Goal: Communication & Community: Participate in discussion

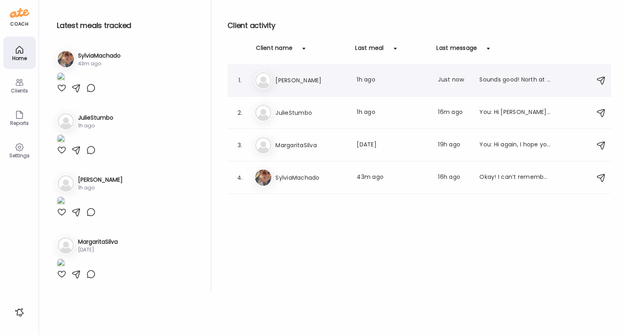
scroll to position [443, 0]
click at [321, 151] on div "Ma MargaritaSilva Last meal: [DATE] Last message: 19h ago You: Hi again, I hope…" at bounding box center [420, 145] width 332 height 18
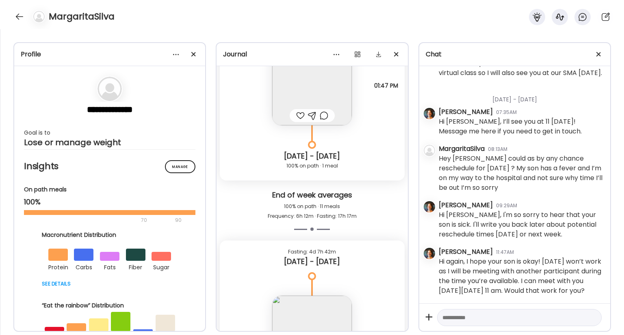
scroll to position [2673, 0]
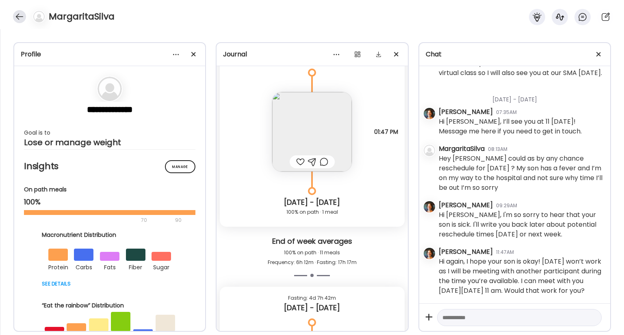
click at [19, 12] on div at bounding box center [19, 16] width 13 height 13
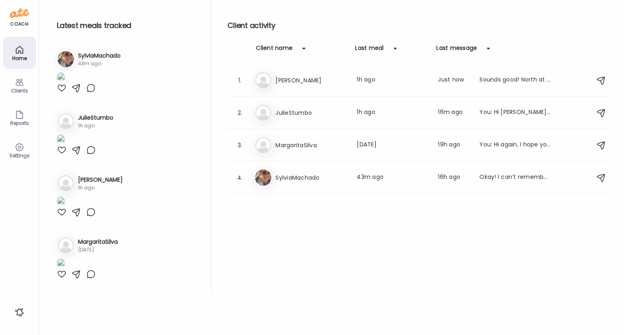
scroll to position [443, 0]
click at [292, 173] on h3 "SylviaMachado" at bounding box center [310, 178] width 71 height 10
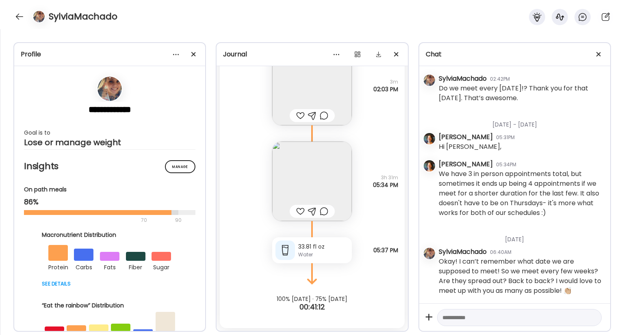
scroll to position [1658, 0]
drag, startPoint x: 526, startPoint y: 234, endPoint x: 524, endPoint y: 203, distance: 31.3
click at [524, 203] on div "[DATE] - [DATE] SylviaMachado 02:02PM Are you my coach!? [PERSON_NAME] 03:32PM …" at bounding box center [514, 185] width 191 height 238
click at [552, 239] on div "[DATE]" at bounding box center [520, 237] width 165 height 22
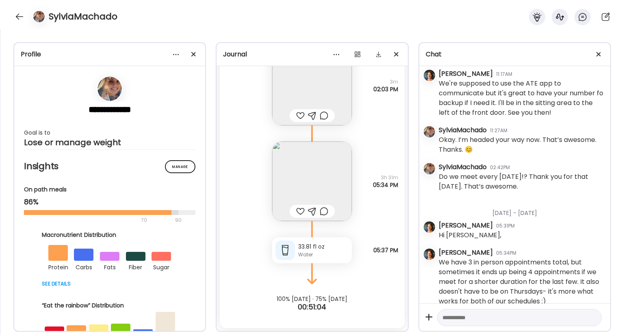
scroll to position [1520, 0]
click at [20, 17] on div at bounding box center [19, 16] width 13 height 13
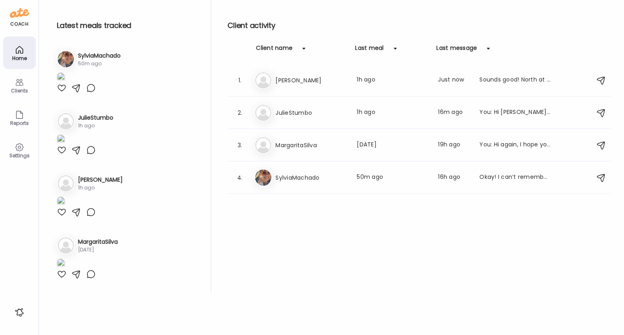
scroll to position [443, 0]
click at [296, 118] on div "Ju JulieStumbo Last meal: 1h ago Last message: 16m ago You: Hi [PERSON_NAME], I…" at bounding box center [420, 113] width 332 height 18
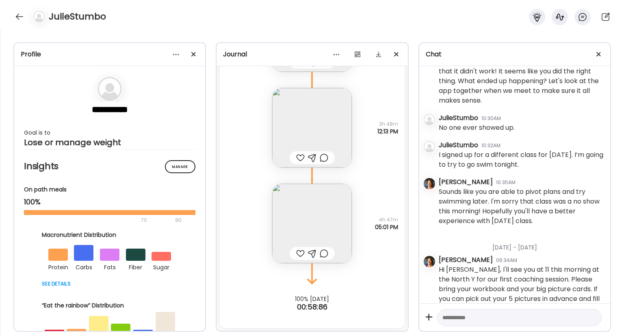
scroll to position [1019, 0]
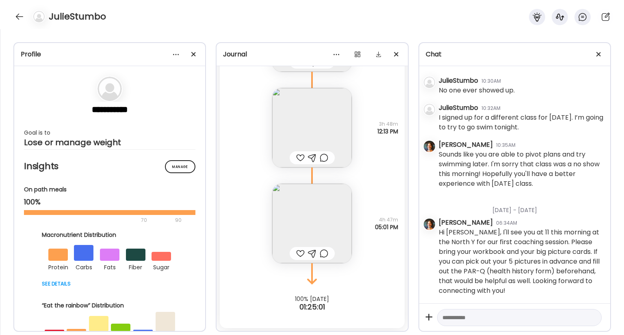
click at [465, 320] on textarea at bounding box center [511, 318] width 139 height 10
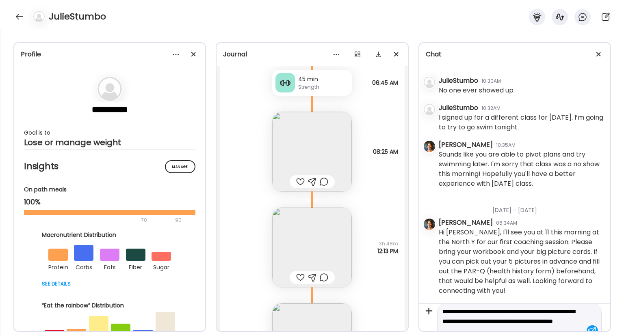
scroll to position [5704, 0]
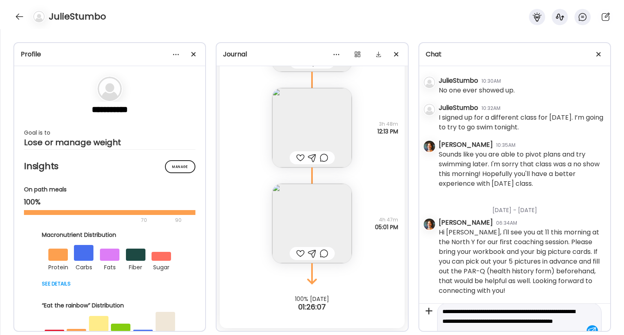
type textarea "**********"
click at [296, 252] on div at bounding box center [300, 254] width 9 height 10
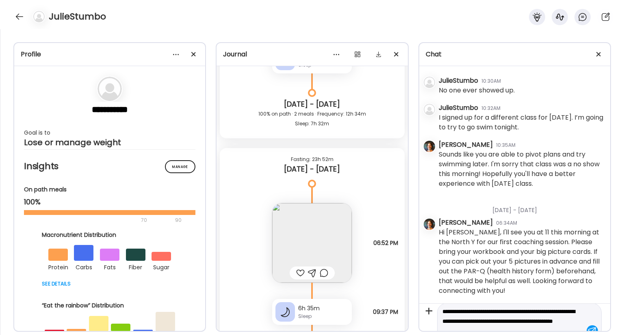
scroll to position [5003, 0]
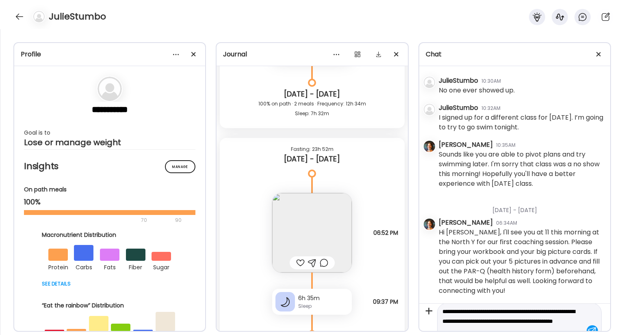
click at [296, 263] on div at bounding box center [300, 263] width 9 height 10
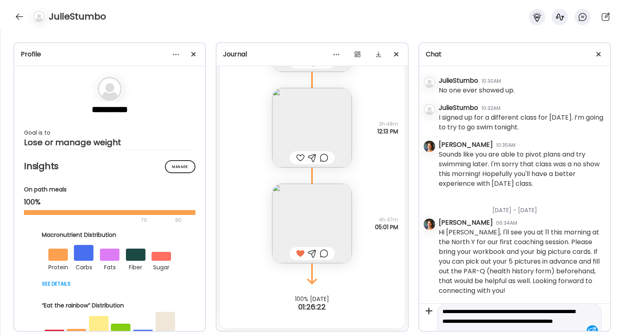
scroll to position [19, 0]
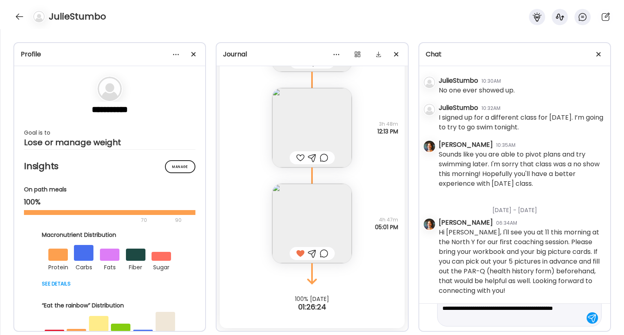
click at [532, 328] on div "**********" at bounding box center [514, 318] width 191 height 28
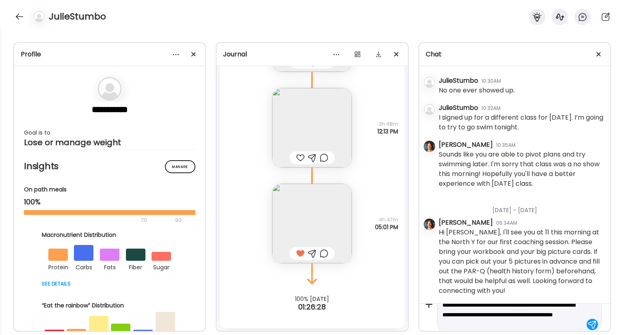
scroll to position [17, 0]
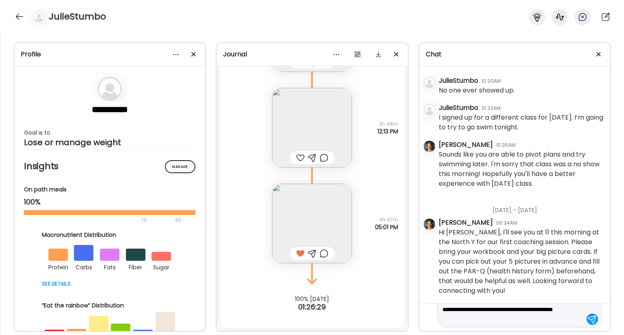
click at [587, 320] on div at bounding box center [591, 319] width 11 height 11
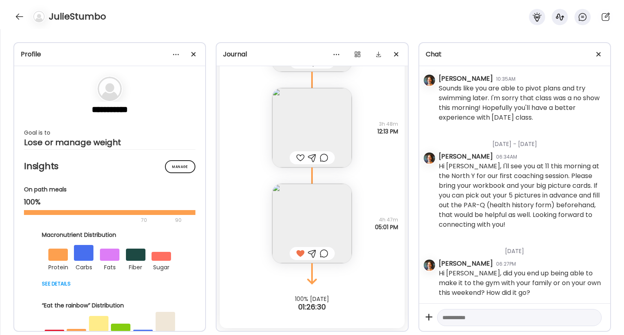
scroll to position [1088, 0]
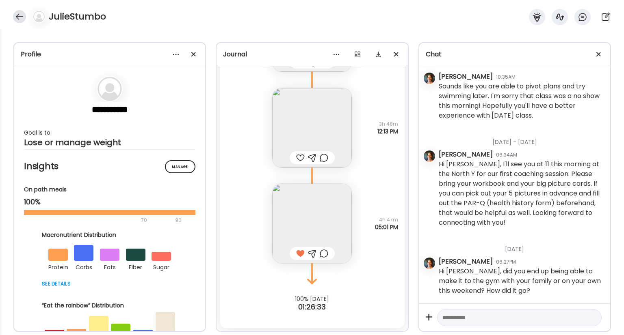
click at [22, 18] on div at bounding box center [19, 16] width 13 height 13
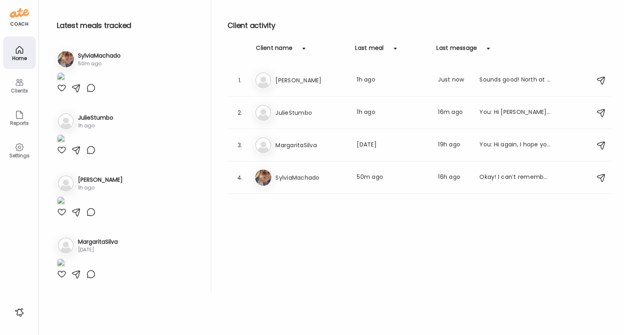
scroll to position [443, 0]
click at [274, 79] on div "An [PERSON_NAME] meal: 1h ago Last message: Just now Sounds good! North at 9, P…" at bounding box center [420, 80] width 332 height 18
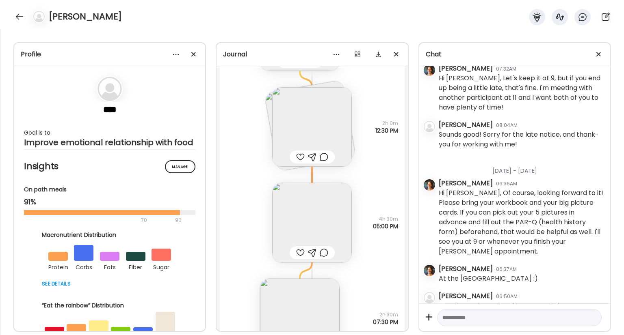
scroll to position [6250, 0]
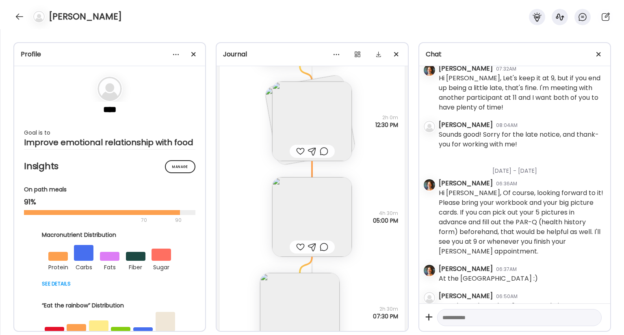
click at [327, 116] on img at bounding box center [312, 122] width 80 height 80
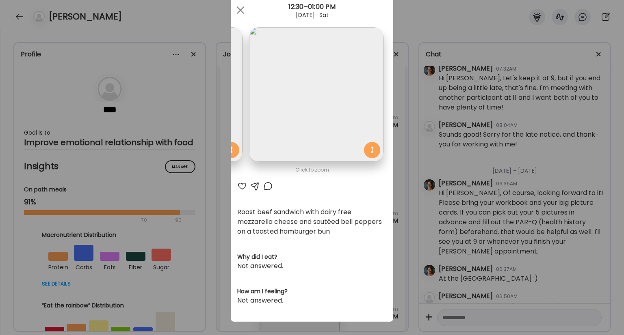
scroll to position [24, 0]
click at [237, 7] on span at bounding box center [240, 9] width 7 height 7
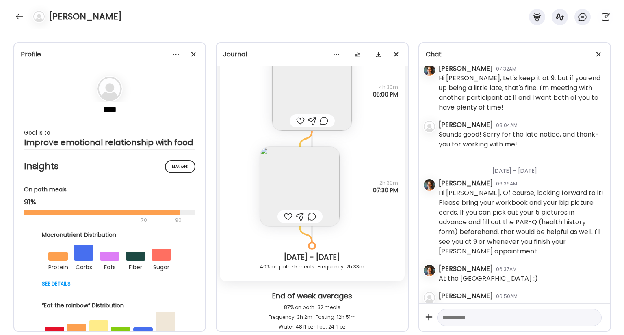
scroll to position [6376, 0]
click at [331, 95] on img at bounding box center [312, 91] width 80 height 80
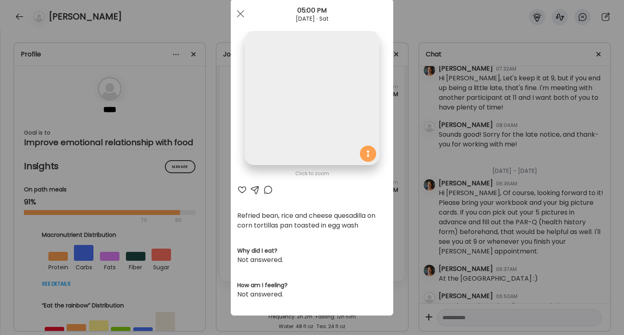
scroll to position [20, 0]
click at [239, 12] on span at bounding box center [240, 13] width 7 height 7
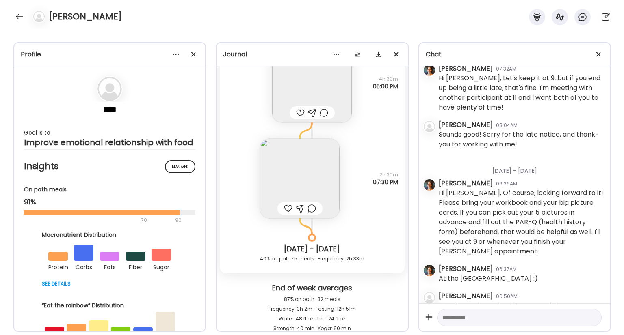
scroll to position [6385, 0]
click at [299, 111] on div at bounding box center [300, 112] width 9 height 10
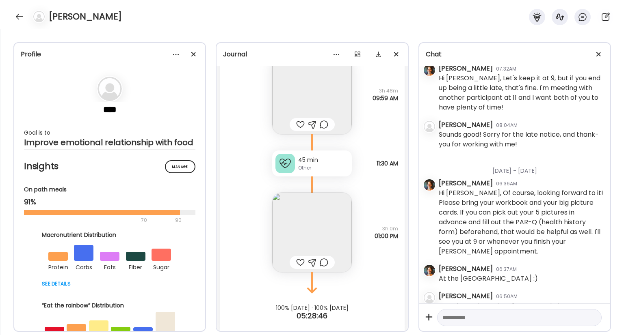
scroll to position [7234, 0]
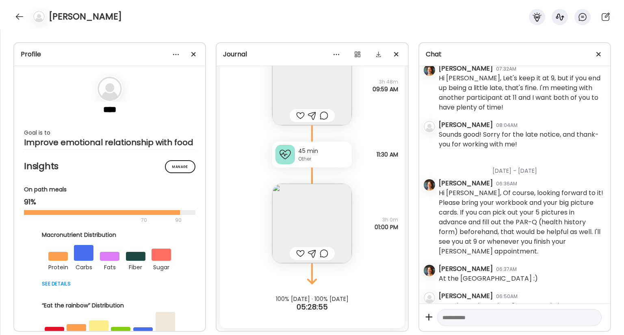
click at [310, 210] on img at bounding box center [312, 224] width 80 height 80
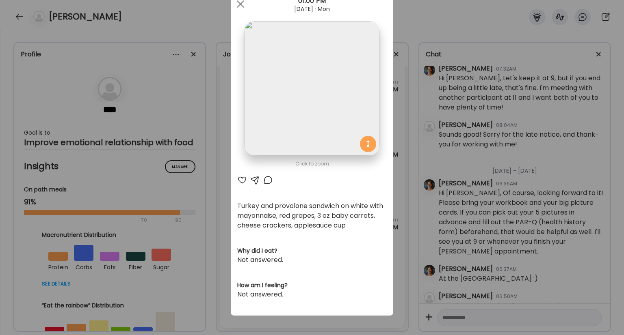
scroll to position [0, 0]
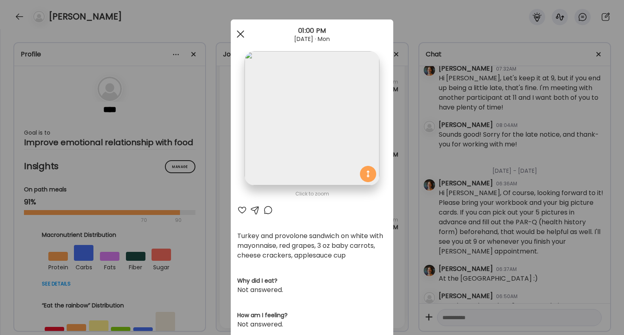
click at [240, 35] on div at bounding box center [240, 34] width 16 height 16
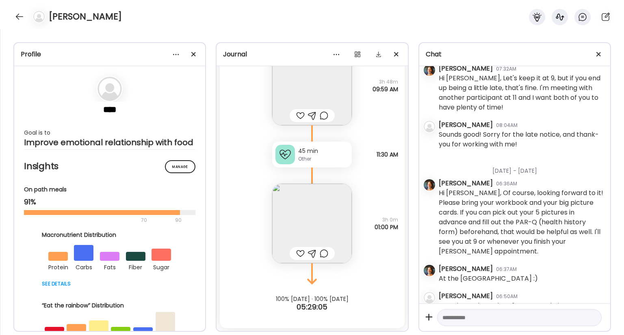
click at [298, 255] on div at bounding box center [300, 254] width 9 height 10
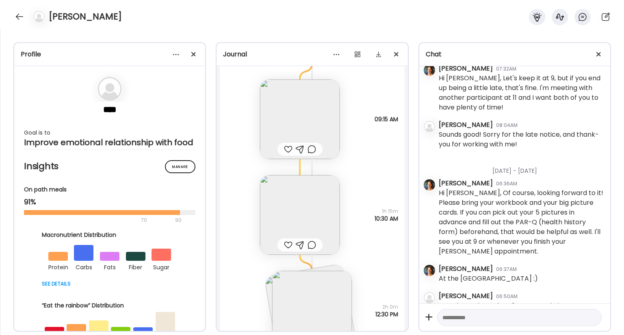
scroll to position [6003, 0]
